Goal: Find specific page/section: Find specific page/section

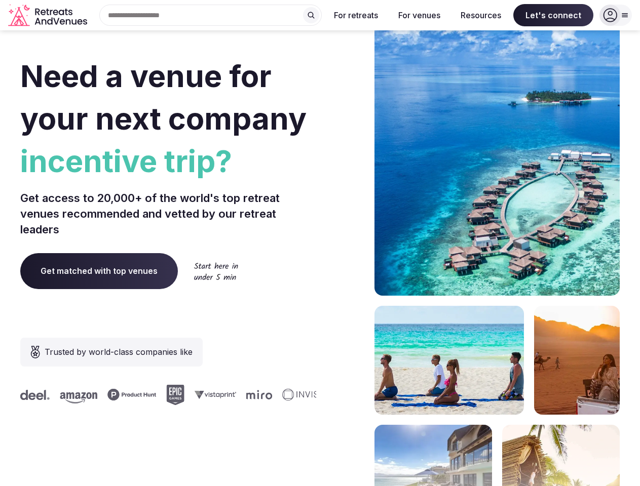
click at [320, 243] on div "Need a venue for your next company incentive trip? Get access to 20,000+ of the…" at bounding box center [319, 303] width 599 height 610
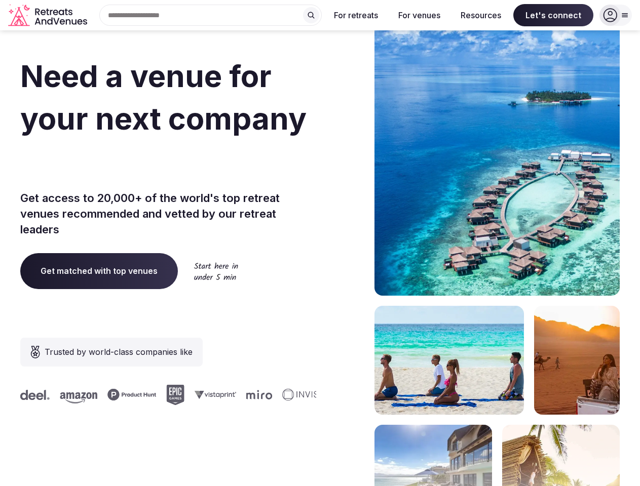
click at [211, 15] on div "Search Popular Destinations [GEOGRAPHIC_DATA], [GEOGRAPHIC_DATA] [GEOGRAPHIC_DA…" at bounding box center [206, 15] width 230 height 21
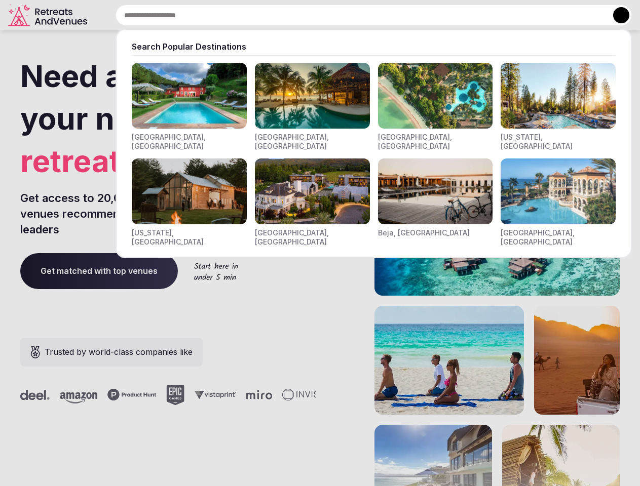
click at [311, 15] on input "text" at bounding box center [373, 15] width 516 height 21
click at [356, 15] on input "text" at bounding box center [373, 15] width 516 height 21
click at [419, 15] on input "text" at bounding box center [373, 15] width 516 height 21
click at [481, 15] on input "text" at bounding box center [373, 15] width 516 height 21
click at [553, 15] on input "text" at bounding box center [373, 15] width 516 height 21
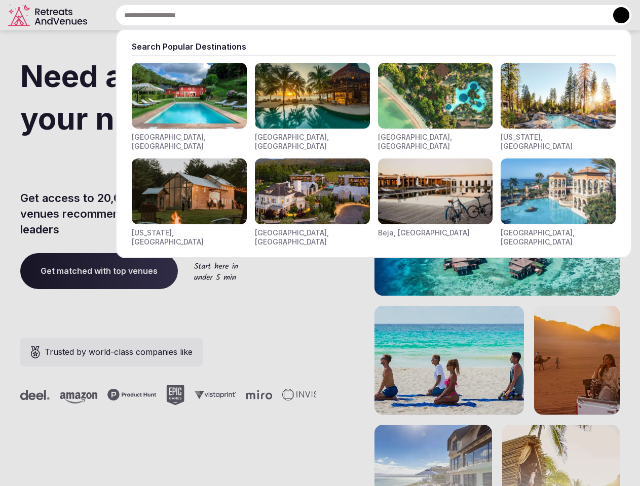
click at [615, 15] on button at bounding box center [621, 15] width 16 height 16
